Goal: Understand process/instructions: Learn about a topic

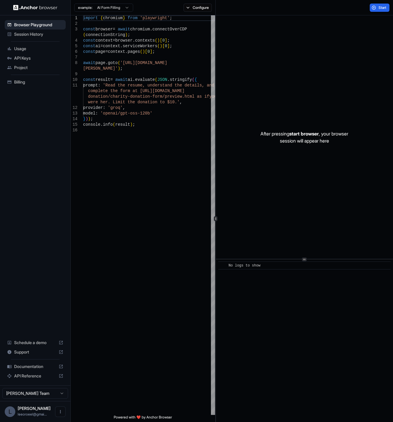
click at [346, 58] on div "After pressing start browser , your browser session will appear here" at bounding box center [304, 136] width 177 height 243
click at [322, 142] on p "After pressing start browser , your browser session will appear here" at bounding box center [305, 137] width 88 height 14
click at [384, 8] on span "Start" at bounding box center [383, 7] width 8 height 5
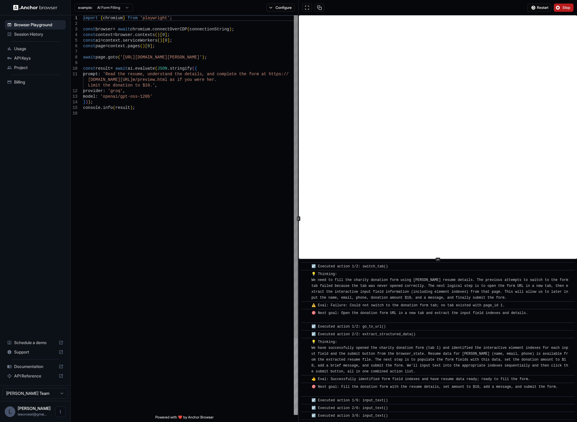
scroll to position [1119, 0]
click at [108, 9] on html "Browser Playground Session History Usage API Keys Project Billing Schedule a de…" at bounding box center [288, 211] width 577 height 422
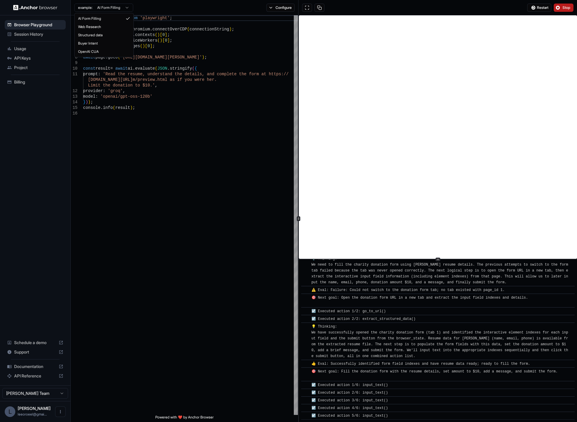
scroll to position [1142, 0]
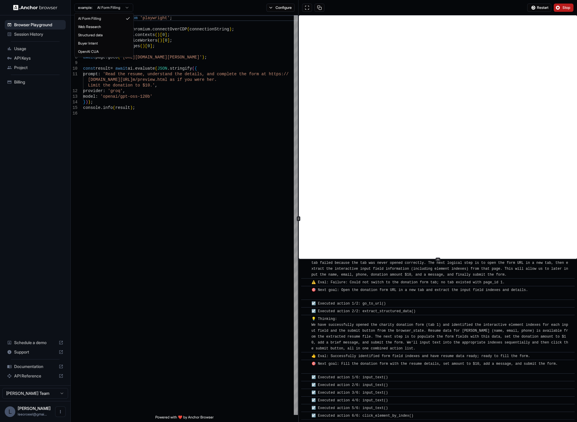
click at [393, 8] on html "Browser Playground Session History Usage API Keys Project Billing Schedule a de…" at bounding box center [288, 211] width 577 height 422
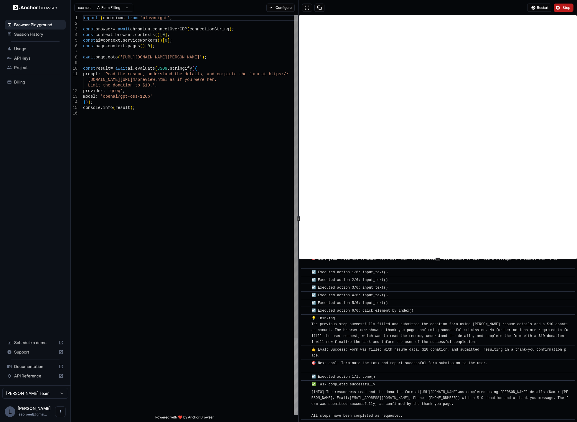
scroll to position [1247, 0]
click at [99, 7] on html "Browser Playground Session History Usage API Keys Project Billing Schedule a de…" at bounding box center [288, 211] width 577 height 422
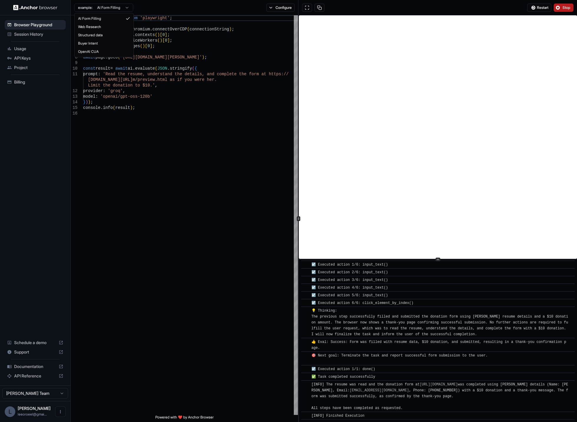
scroll to position [1255, 0]
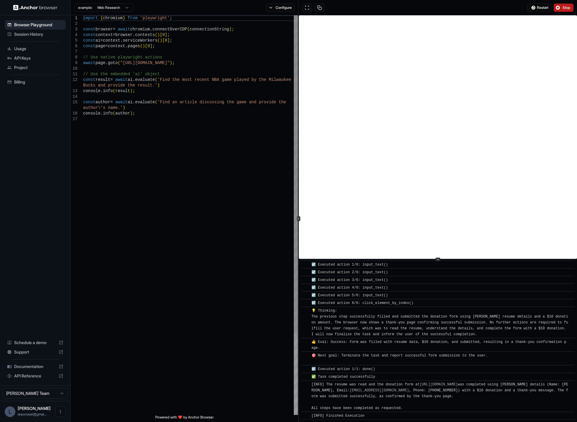
click at [150, 31] on div "import { chromium } from 'playwright' ; const browser = await chromium . connec…" at bounding box center [190, 265] width 215 height 500
click at [191, 34] on div "import { chromium } from 'playwright' ; const browser = await chromium . connec…" at bounding box center [190, 265] width 215 height 500
click at [170, 119] on div "import { chromium } from 'playwright' ; const browser = await chromium . connec…" at bounding box center [190, 265] width 215 height 500
click at [151, 95] on div "import { chromium } from 'playwright' ; const browser = await chromium . connec…" at bounding box center [190, 265] width 215 height 500
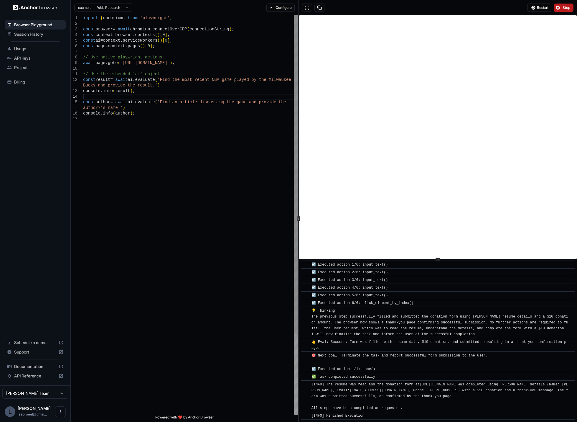
click at [153, 60] on div "import { chromium } from 'playwright' ; const browser = await chromium . connec…" at bounding box center [190, 265] width 215 height 500
click at [129, 60] on div "import { chromium } from 'playwright' ; const browser = await chromium . connec…" at bounding box center [190, 265] width 215 height 500
type textarea "**********"
click at [137, 79] on div "import { chromium } from 'playwright' ; const browser = await chromium . connec…" at bounding box center [190, 265] width 215 height 500
click at [140, 93] on div "import { chromium } from 'playwright' ; const browser = await chromium . connec…" at bounding box center [190, 265] width 215 height 500
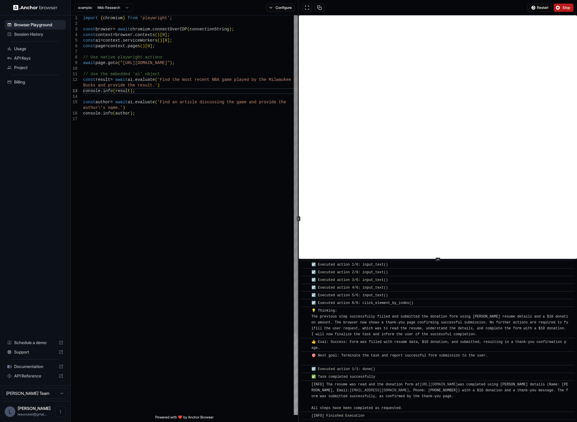
click at [162, 90] on div "import { chromium } from 'playwright' ; const browser = await chromium . connec…" at bounding box center [190, 265] width 215 height 500
click at [162, 85] on div "import { chromium } from 'playwright' ; const browser = await chromium . connec…" at bounding box center [190, 265] width 215 height 500
click at [34, 67] on span "Project" at bounding box center [38, 68] width 49 height 6
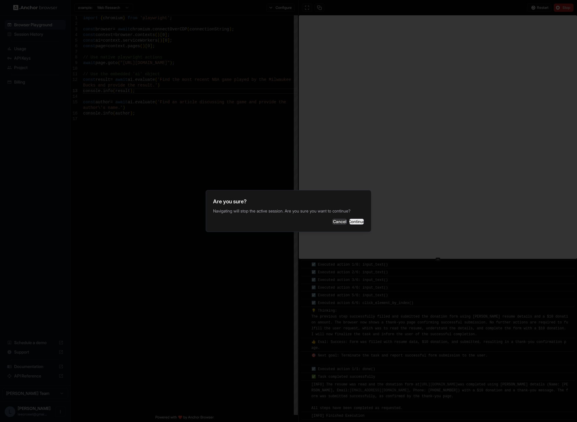
click at [358, 222] on button "Continue" at bounding box center [356, 221] width 15 height 6
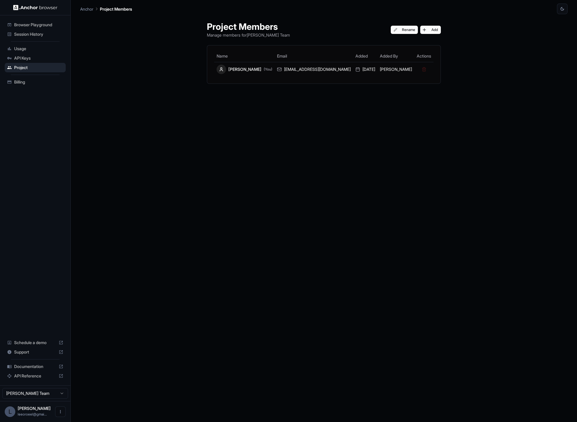
click at [37, 365] on span "Documentation" at bounding box center [35, 366] width 42 height 6
